Goal: Navigation & Orientation: Find specific page/section

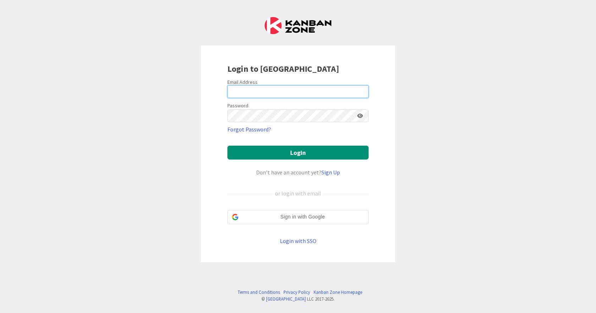
type input "amattox@gwtrust.law"
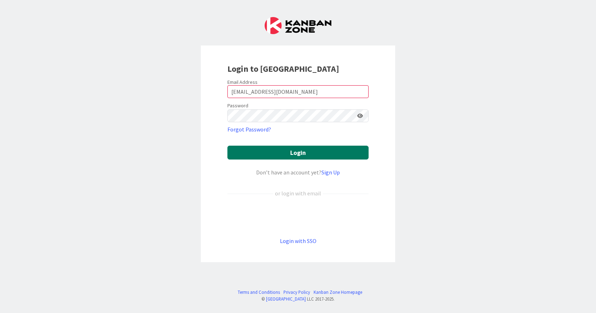
click at [270, 148] on button "Login" at bounding box center [297, 153] width 141 height 14
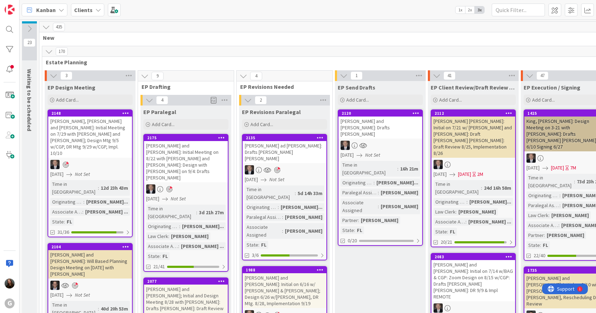
click at [468, 11] on span "2x" at bounding box center [470, 9] width 10 height 7
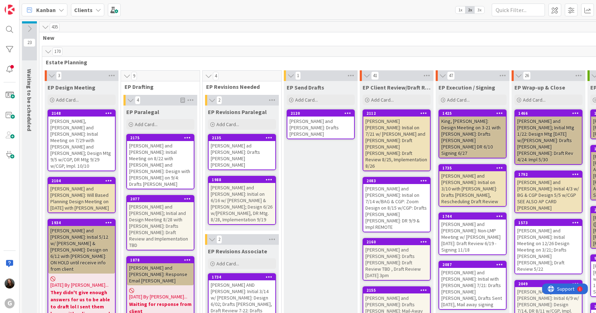
click at [143, 202] on div "[PERSON_NAME] and [PERSON_NAME]; Initial and Design Meeting 8/28 with [PERSON_N…" at bounding box center [160, 226] width 67 height 48
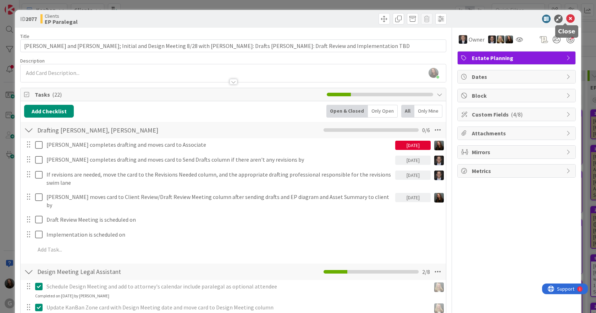
click at [566, 15] on icon at bounding box center [570, 19] width 9 height 9
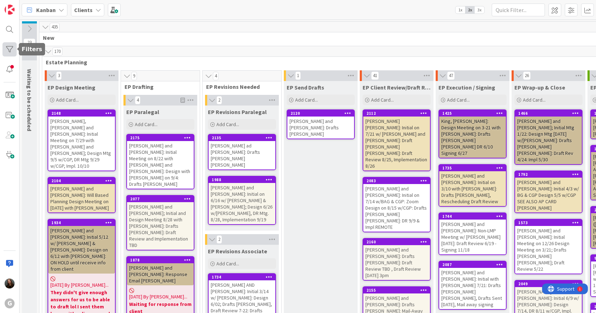
click at [10, 50] on div at bounding box center [9, 49] width 14 height 14
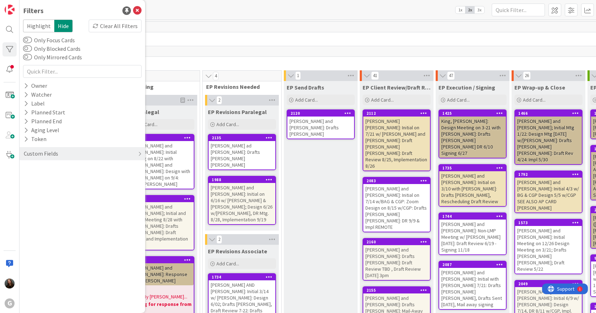
click at [43, 40] on label "Only Focus Cards" at bounding box center [49, 40] width 52 height 9
click at [32, 40] on button "Only Focus Cards" at bounding box center [27, 40] width 9 height 7
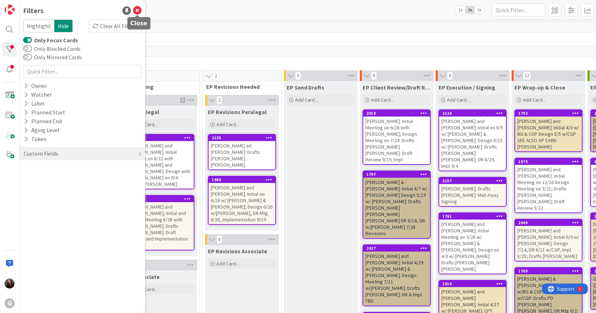
click at [140, 8] on icon at bounding box center [137, 10] width 9 height 9
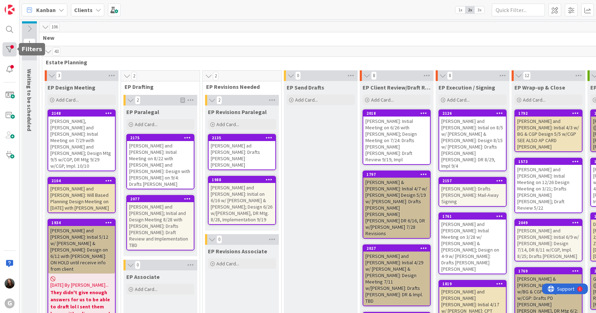
click at [15, 50] on div at bounding box center [9, 49] width 14 height 14
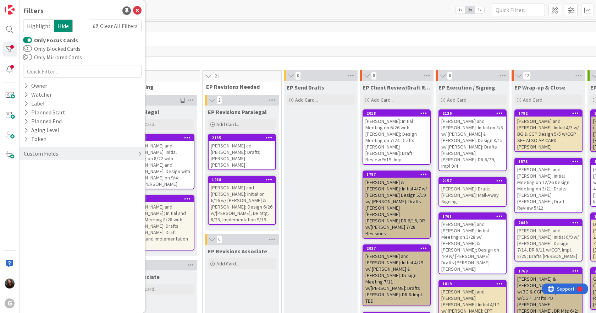
click at [29, 40] on button "Only Focus Cards" at bounding box center [27, 40] width 9 height 7
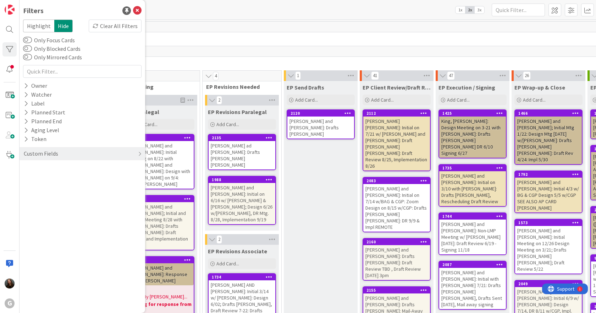
click at [230, 39] on span "New" at bounding box center [397, 37] width 708 height 7
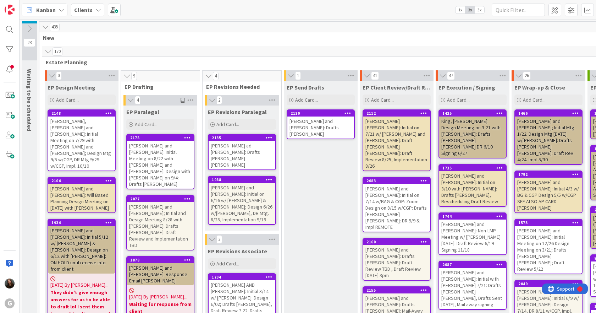
click at [228, 150] on div "[PERSON_NAME] ad [PERSON_NAME]: Drafts [PERSON_NAME] [PERSON_NAME]" at bounding box center [242, 155] width 67 height 28
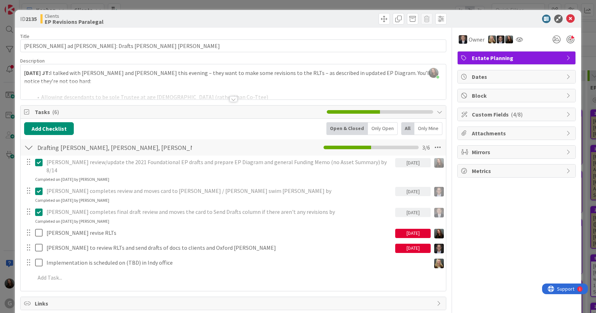
click at [232, 102] on div at bounding box center [234, 99] width 8 height 6
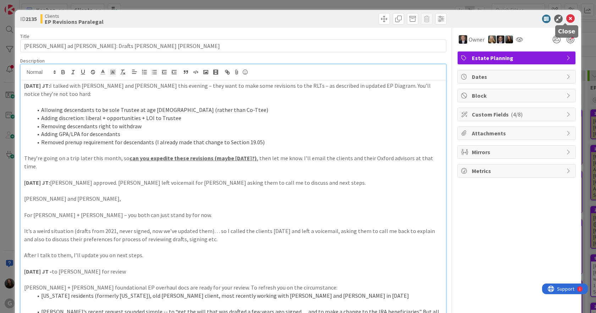
click at [568, 18] on icon at bounding box center [570, 19] width 9 height 9
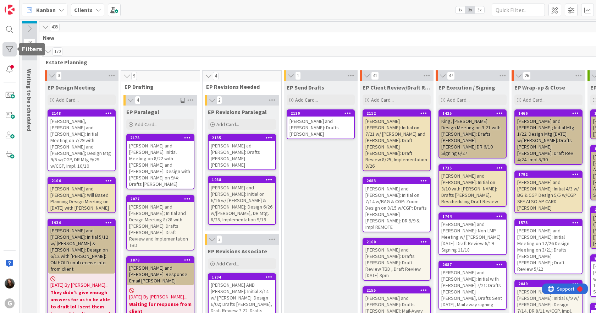
click at [11, 47] on div at bounding box center [9, 49] width 14 height 14
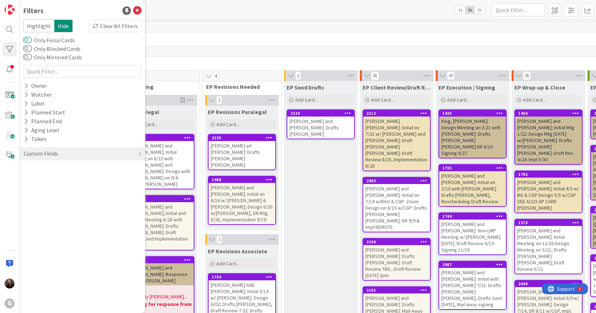
click at [29, 39] on button "Only Focus Cards" at bounding box center [27, 40] width 9 height 7
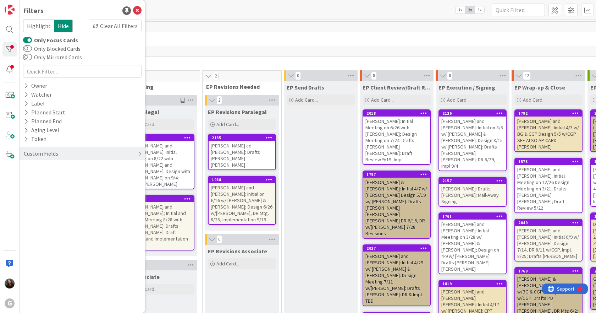
click at [220, 26] on div "106" at bounding box center [399, 27] width 720 height 11
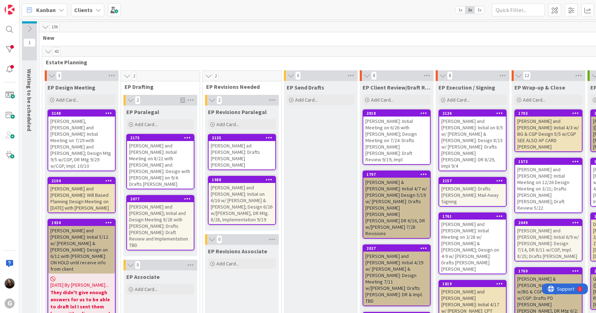
click at [229, 148] on div "[PERSON_NAME] ad [PERSON_NAME]: Drafts [PERSON_NAME] [PERSON_NAME]" at bounding box center [242, 155] width 67 height 28
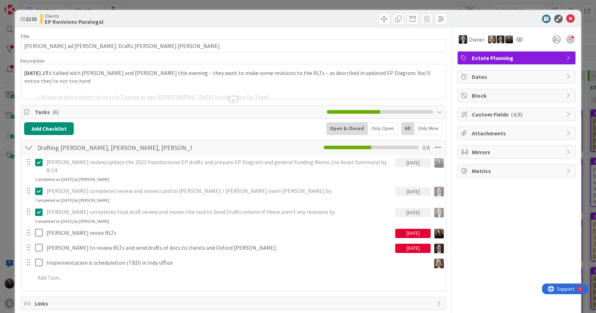
click at [234, 97] on div at bounding box center [234, 99] width 8 height 6
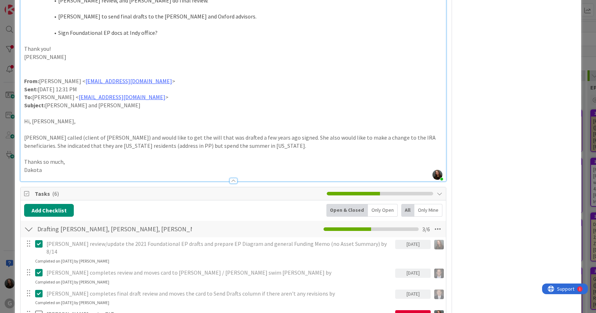
scroll to position [1171, 0]
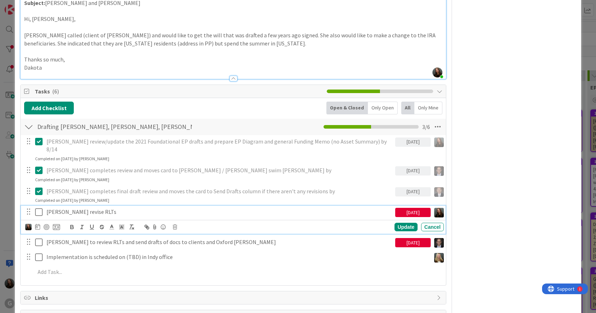
click at [38, 208] on icon at bounding box center [38, 212] width 7 height 9
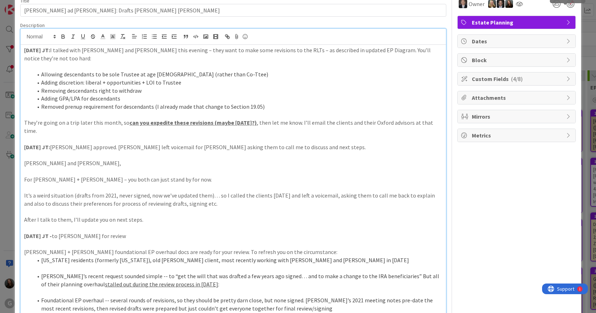
scroll to position [0, 0]
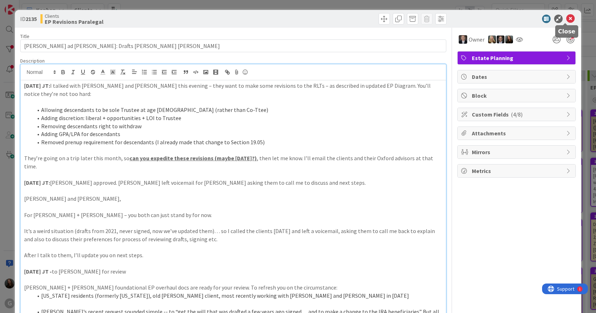
click at [567, 16] on icon at bounding box center [570, 19] width 9 height 9
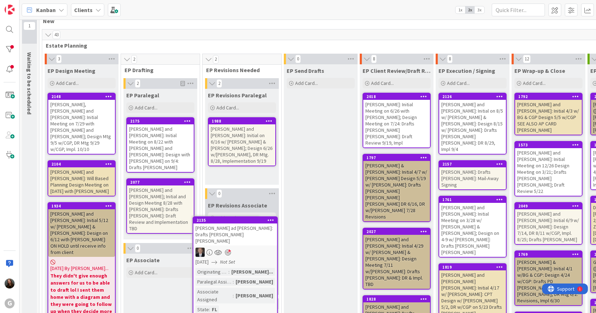
scroll to position [23, 0]
